Goal: Task Accomplishment & Management: Use online tool/utility

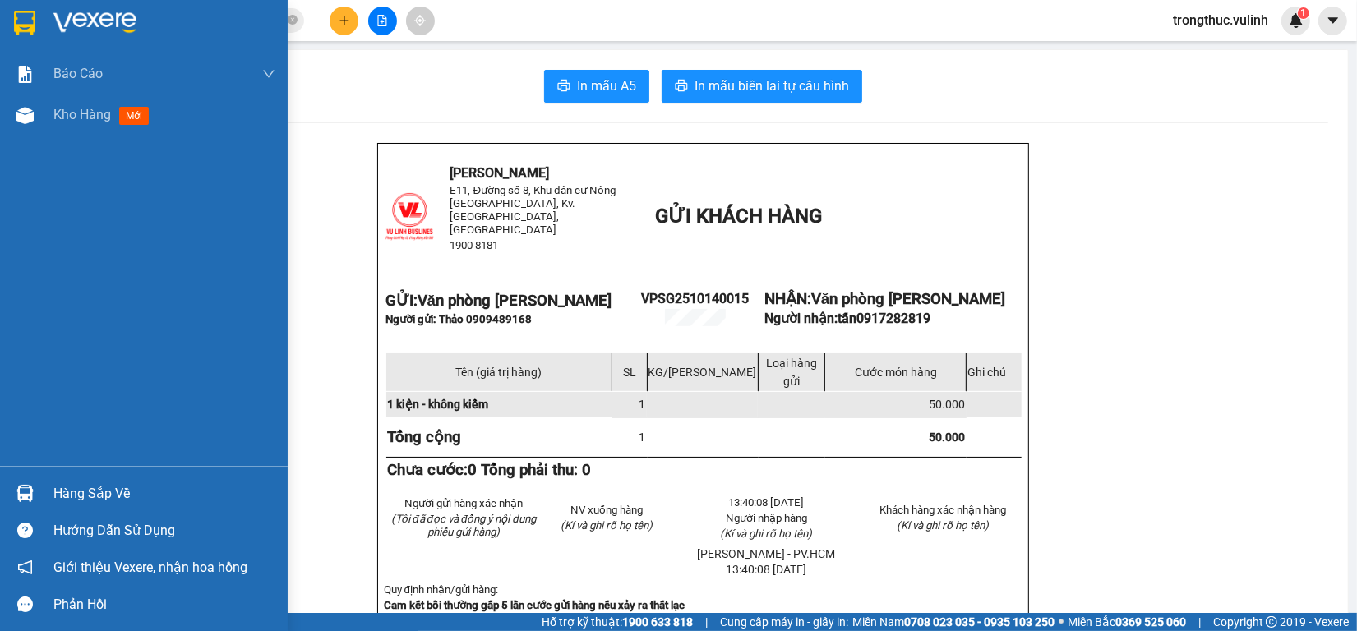
click at [26, 491] on img at bounding box center [24, 493] width 17 height 17
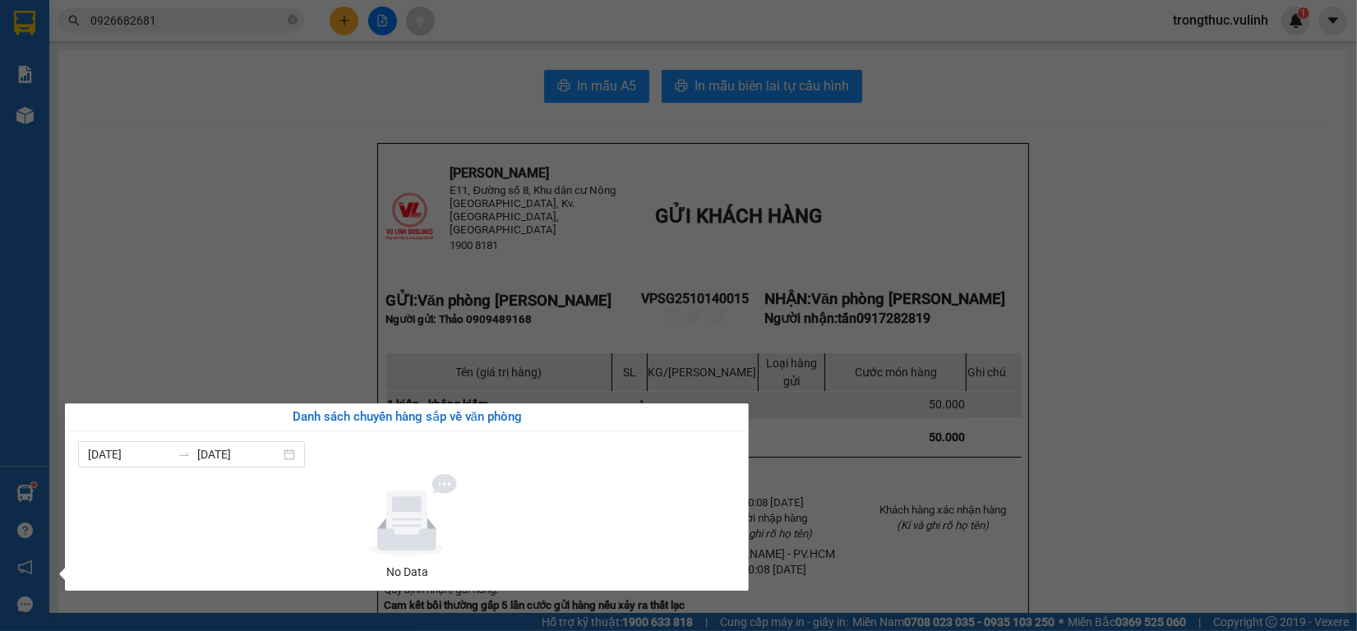
click at [1083, 247] on section "Kết quả tìm kiếm ( 30 ) Bộ lọc Ngày tạo đơn gần nhất Mã ĐH Trạng thái Món hàng …" at bounding box center [678, 315] width 1357 height 631
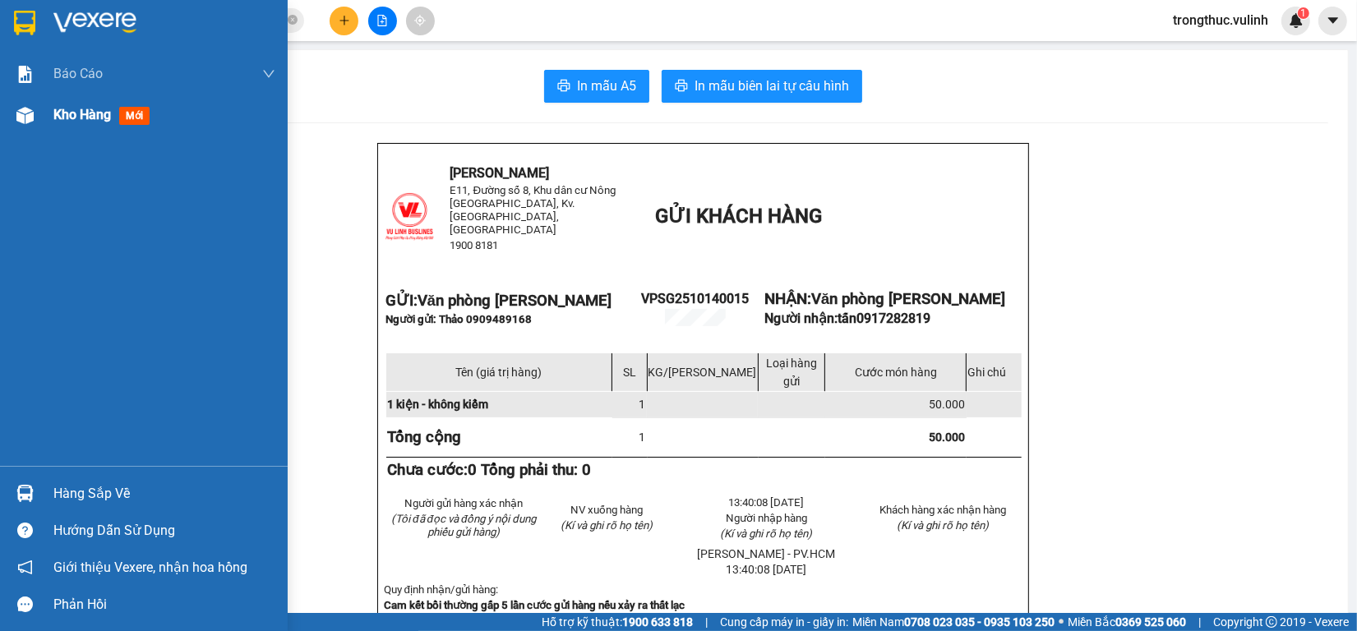
click at [47, 115] on div "Kho hàng mới" at bounding box center [144, 115] width 288 height 41
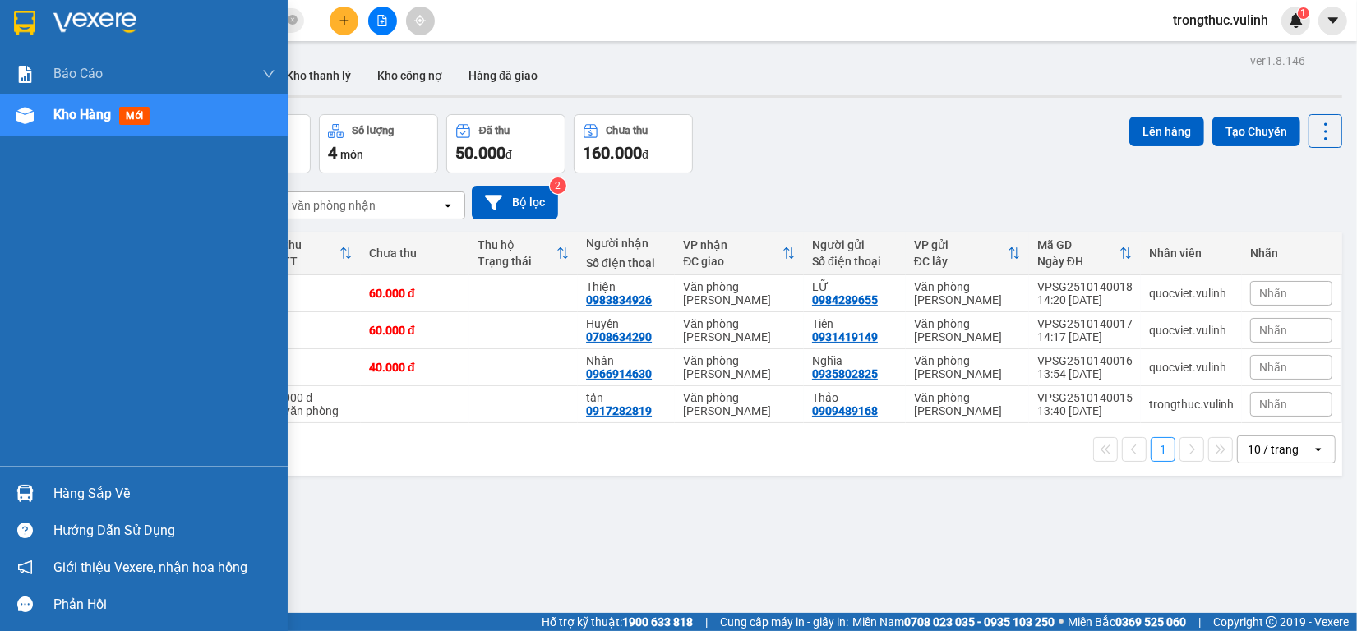
click at [39, 493] on div "Hàng sắp về" at bounding box center [144, 493] width 288 height 37
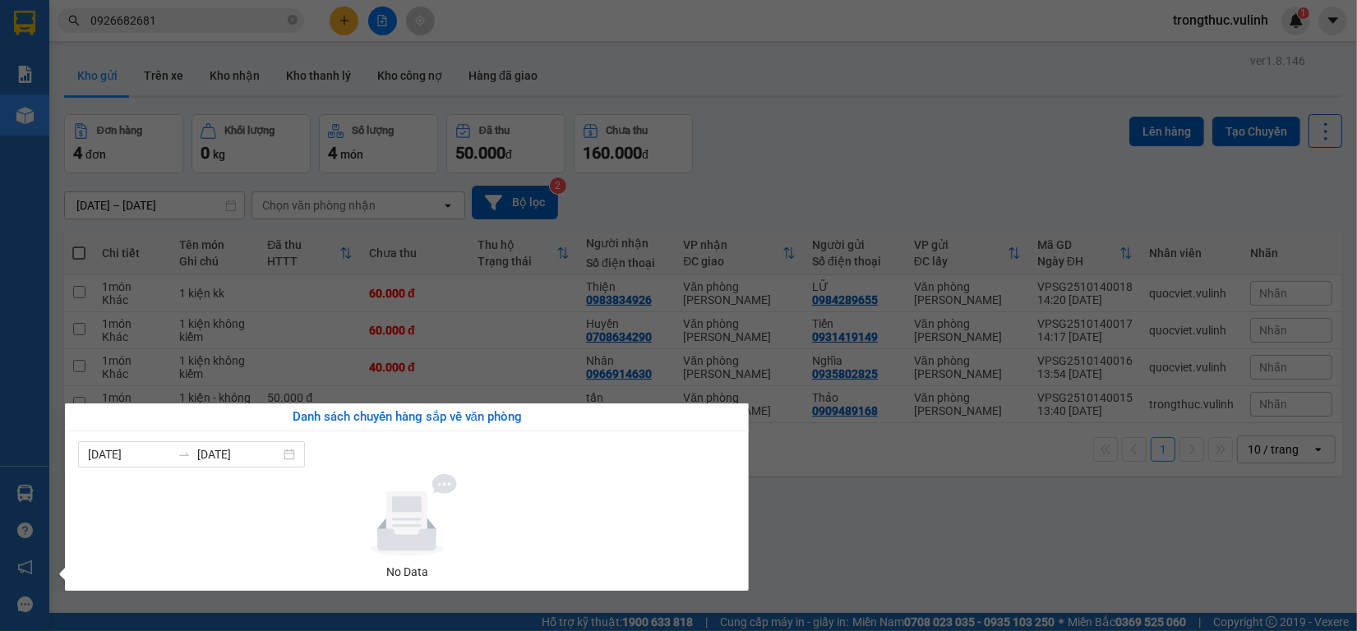
click at [687, 181] on section "Kết quả tìm kiếm ( 30 ) Bộ lọc Ngày tạo đơn gần nhất Mã ĐH Trạng thái Món hàng …" at bounding box center [678, 315] width 1357 height 631
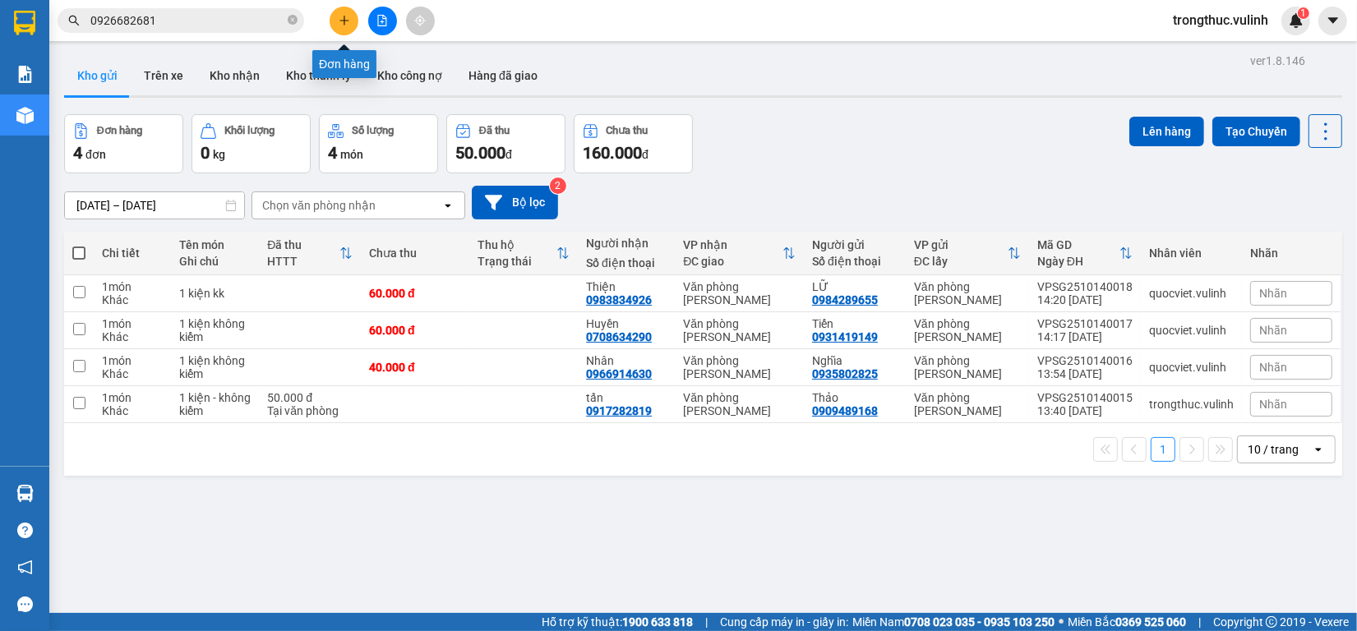
click at [343, 25] on icon "plus" at bounding box center [345, 21] width 12 height 12
